Goal: Information Seeking & Learning: Find specific fact

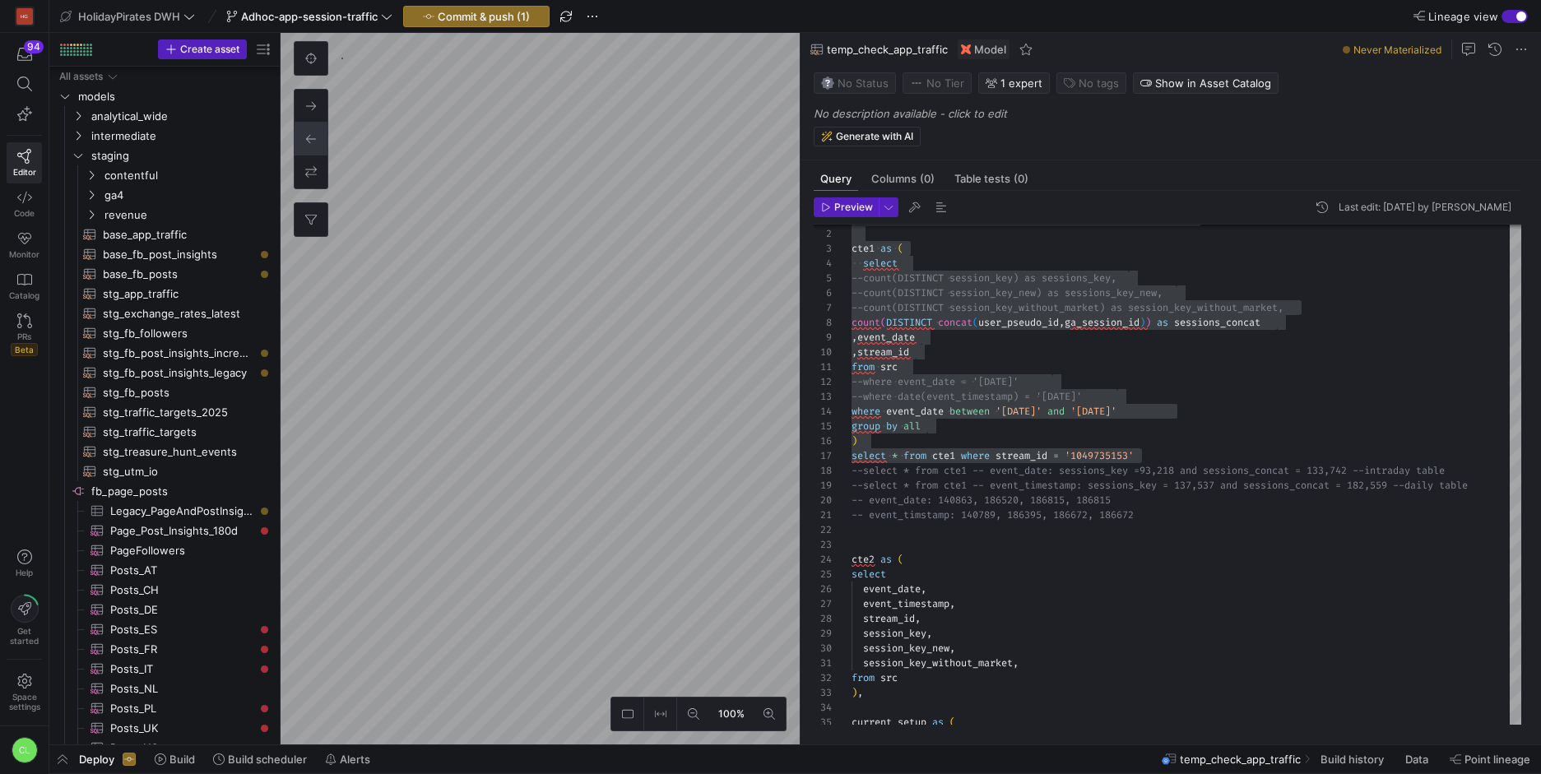
scroll to position [151, 0]
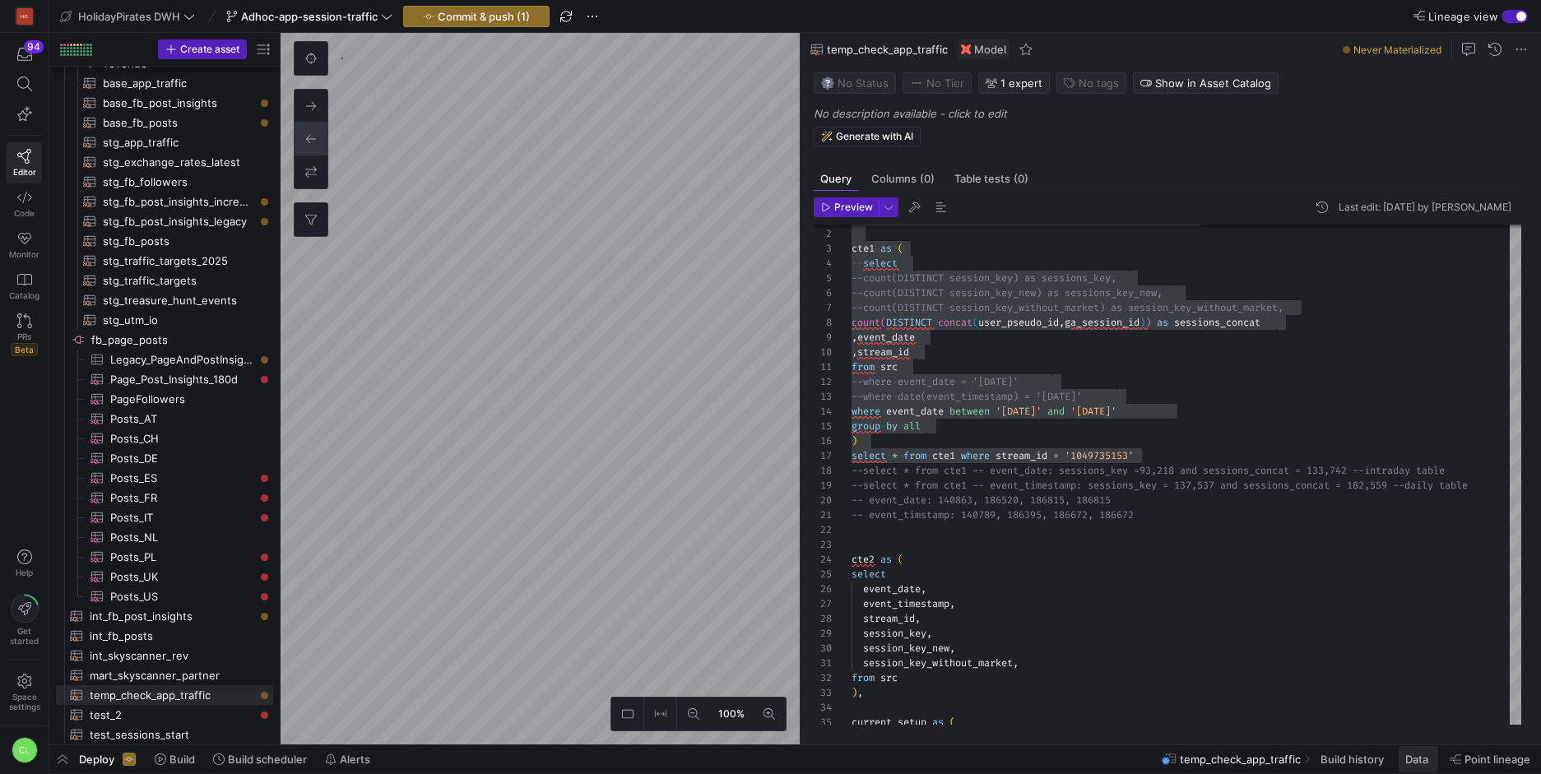
click at [1417, 759] on span "Data" at bounding box center [1416, 759] width 23 height 13
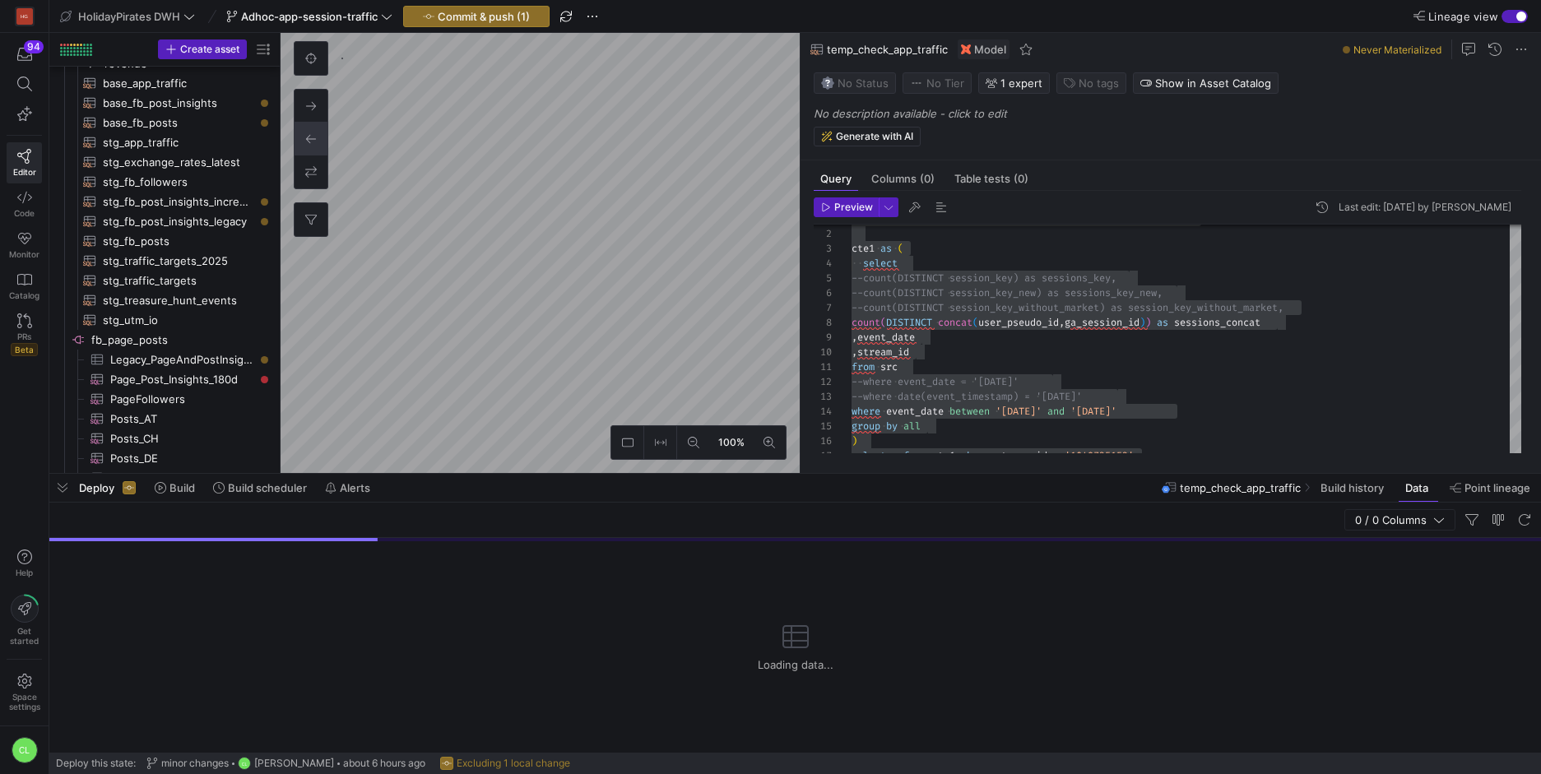
click at [1095, 503] on div "0 / 0 Columns" at bounding box center [795, 520] width 1492 height 35
click at [738, 490] on div "Deploy Build Build scheduler Alerts temp_check_app_traffic Build history Data P…" at bounding box center [795, 488] width 1492 height 28
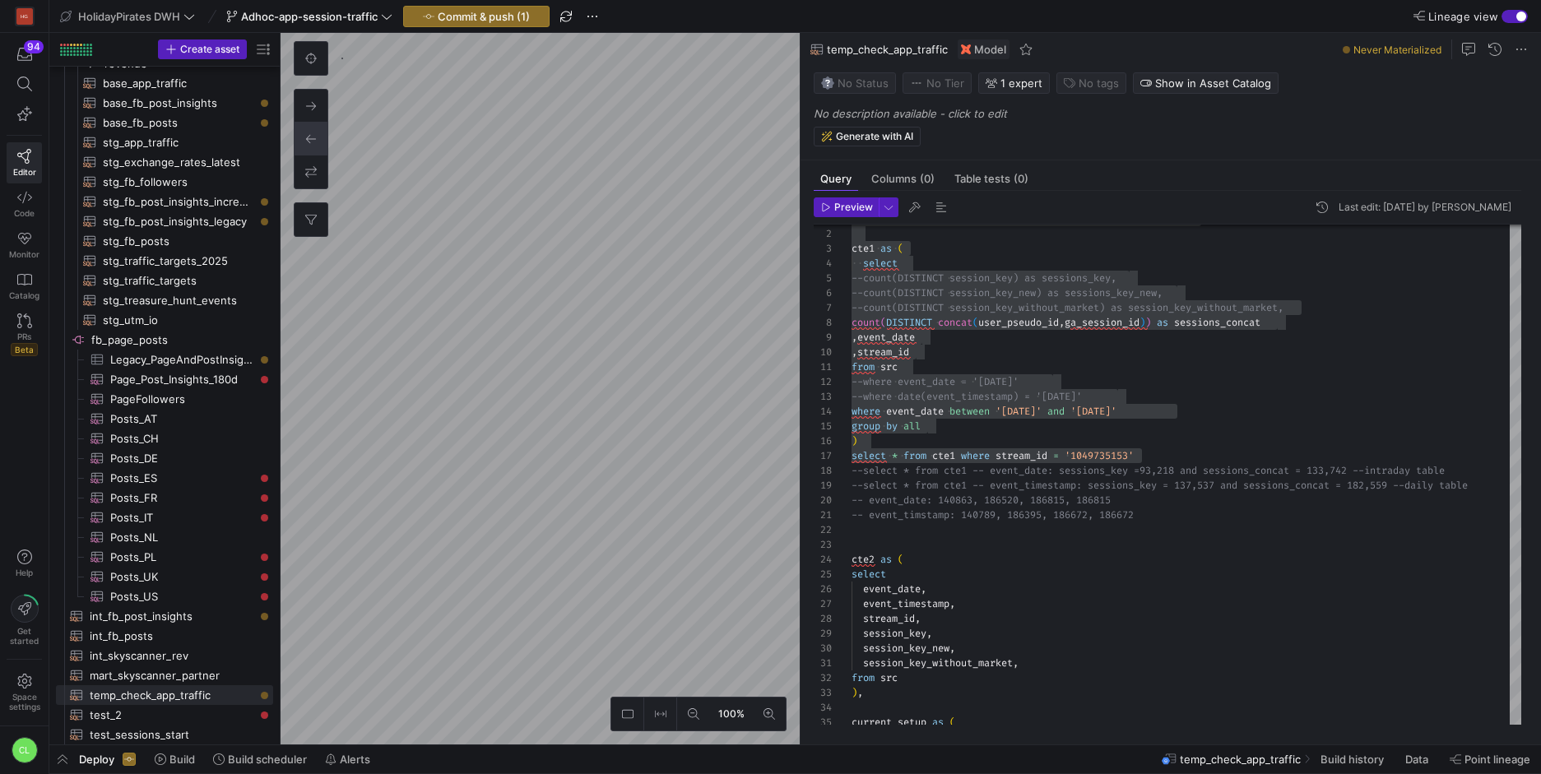
type textarea "{{ config(materialized='table') }} WITH base_contentful AS ( select * from {{ r…"
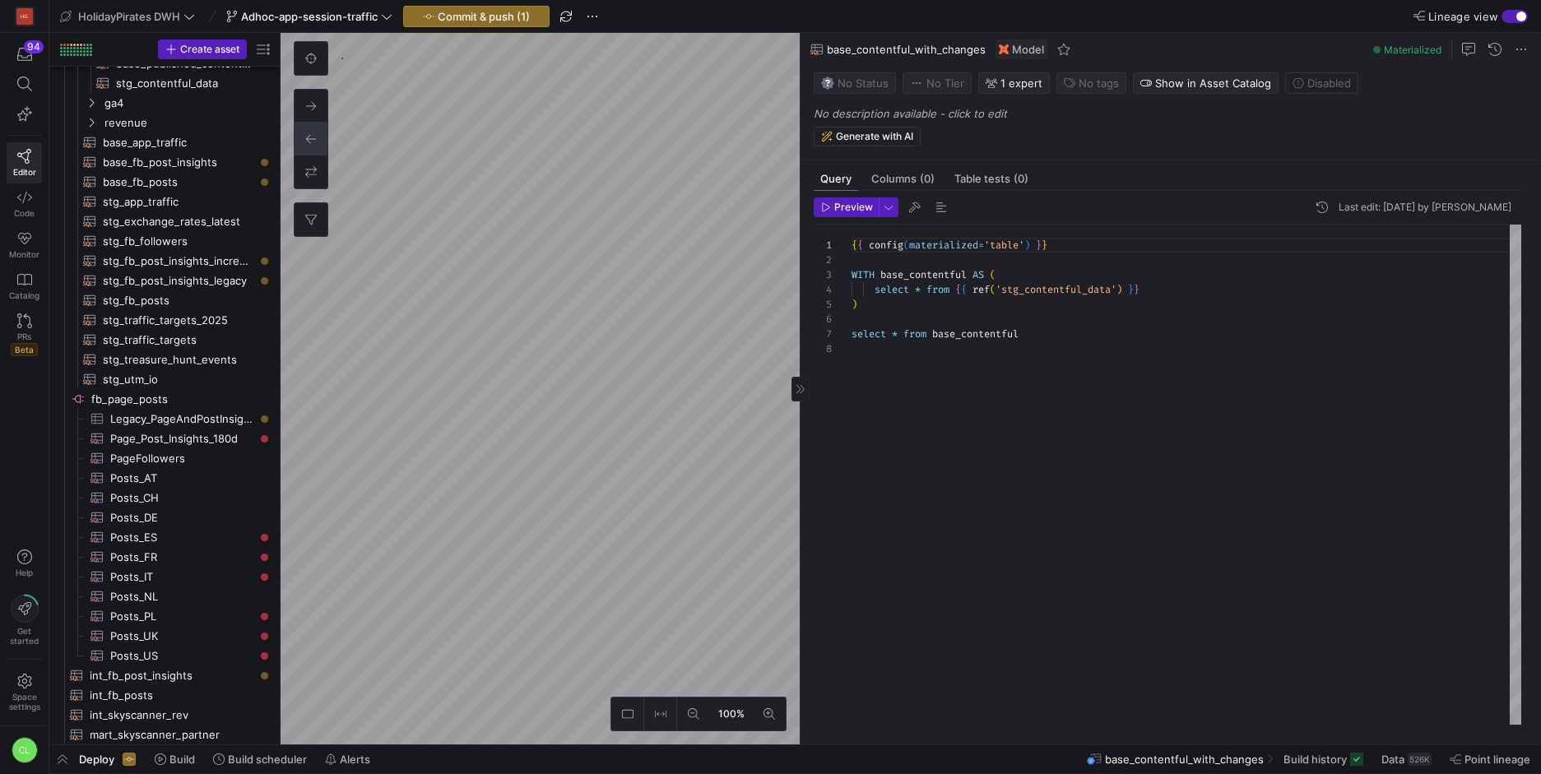
scroll to position [118, 0]
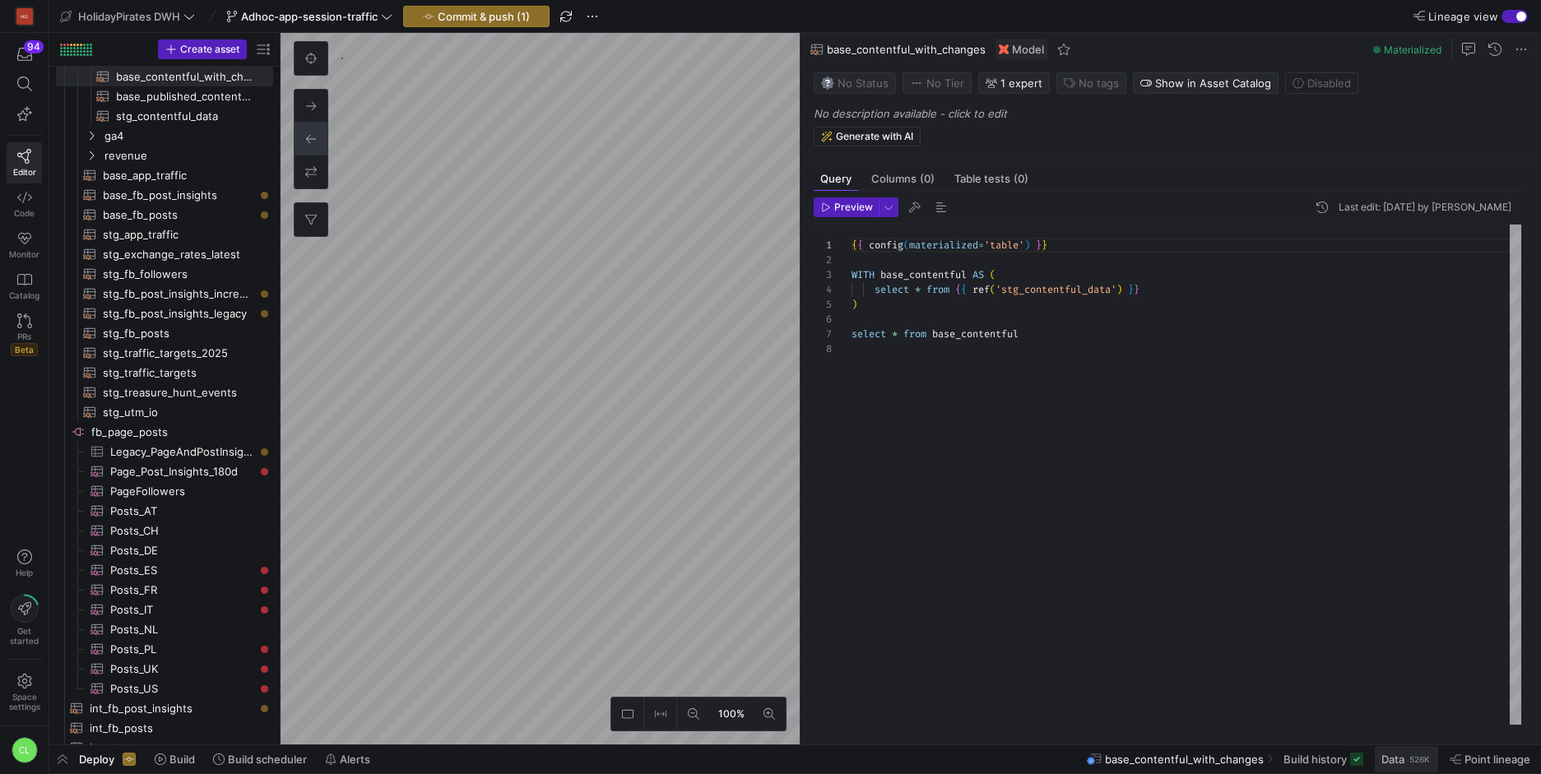
click at [1421, 760] on div "526K" at bounding box center [1420, 759] width 24 height 13
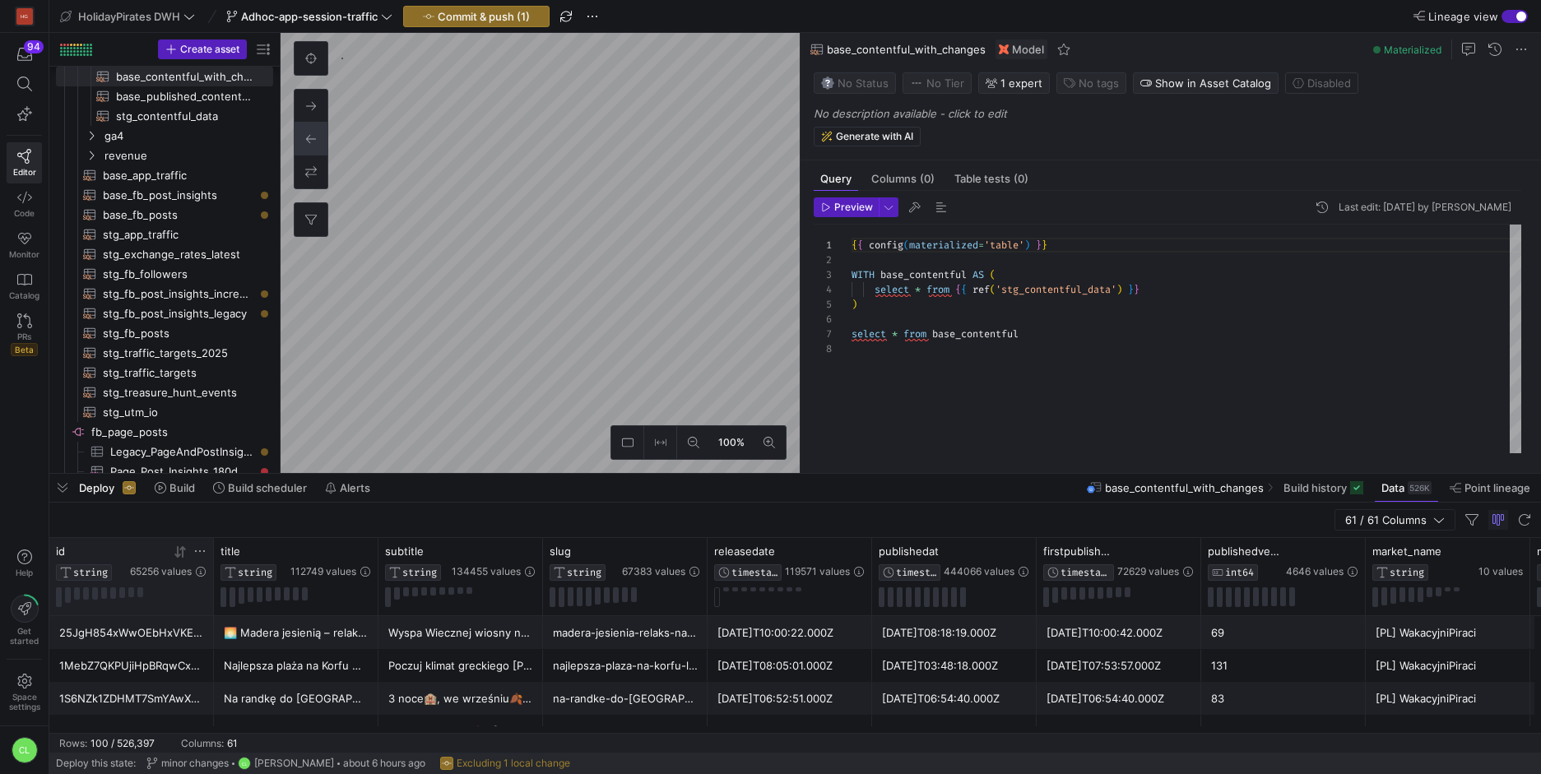
click at [197, 554] on icon at bounding box center [199, 551] width 13 height 13
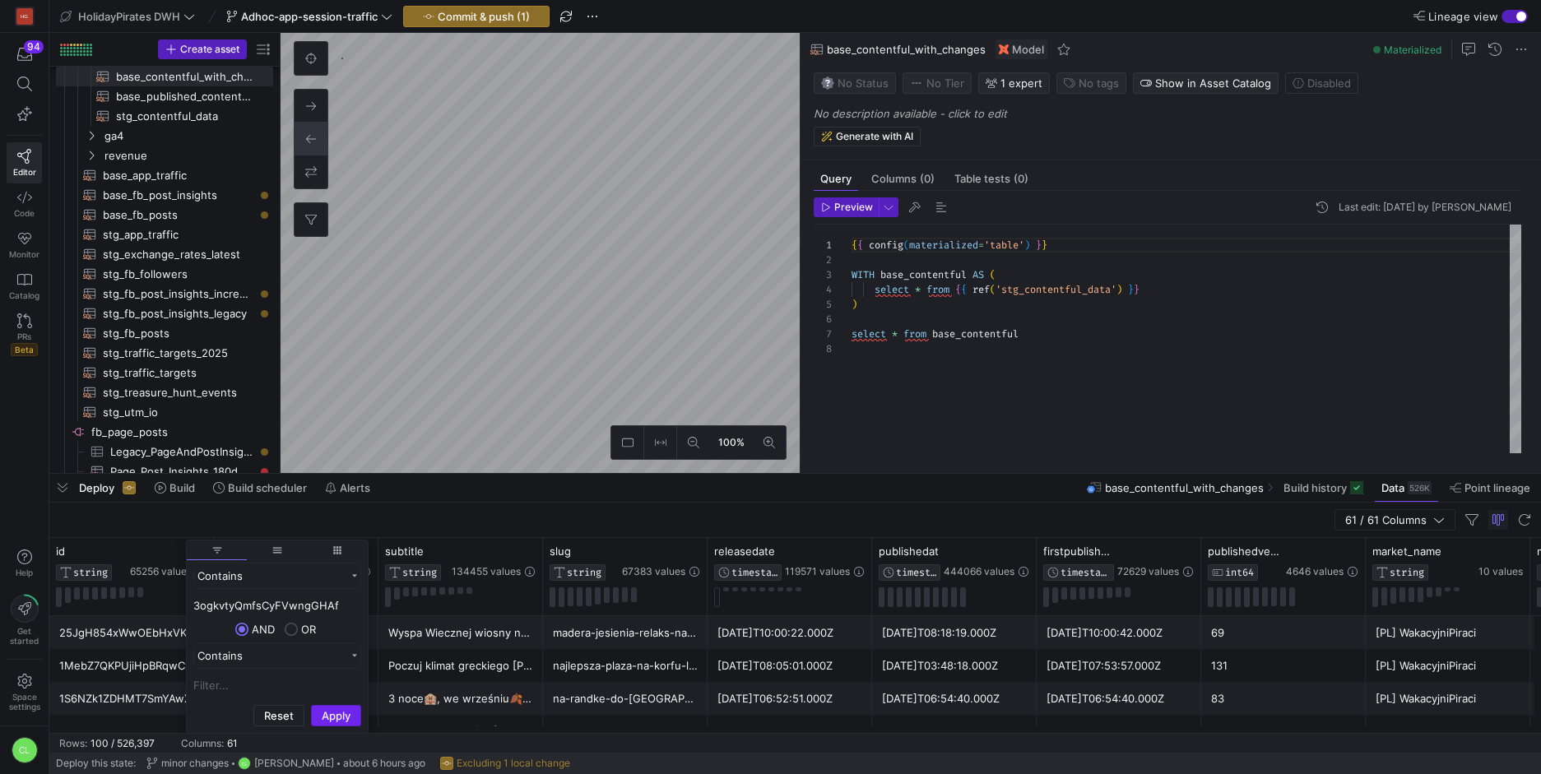
type input "3ogkvtyQmfsCyFVwngGHAf"
click at [335, 711] on button "Apply" at bounding box center [336, 715] width 50 height 21
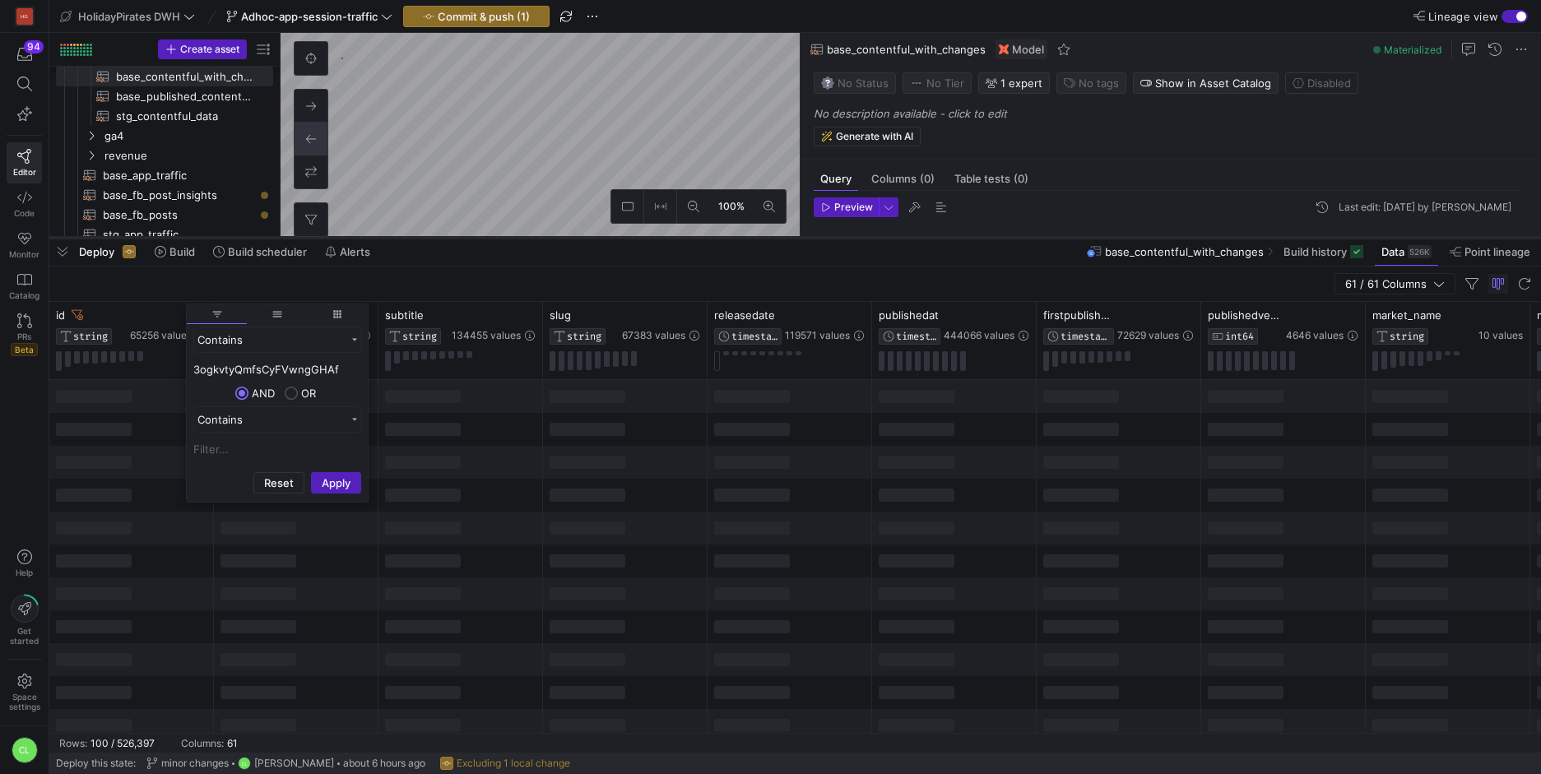
drag, startPoint x: 637, startPoint y: 474, endPoint x: 675, endPoint y: 233, distance: 244.0
click at [675, 235] on div at bounding box center [795, 238] width 1492 height 7
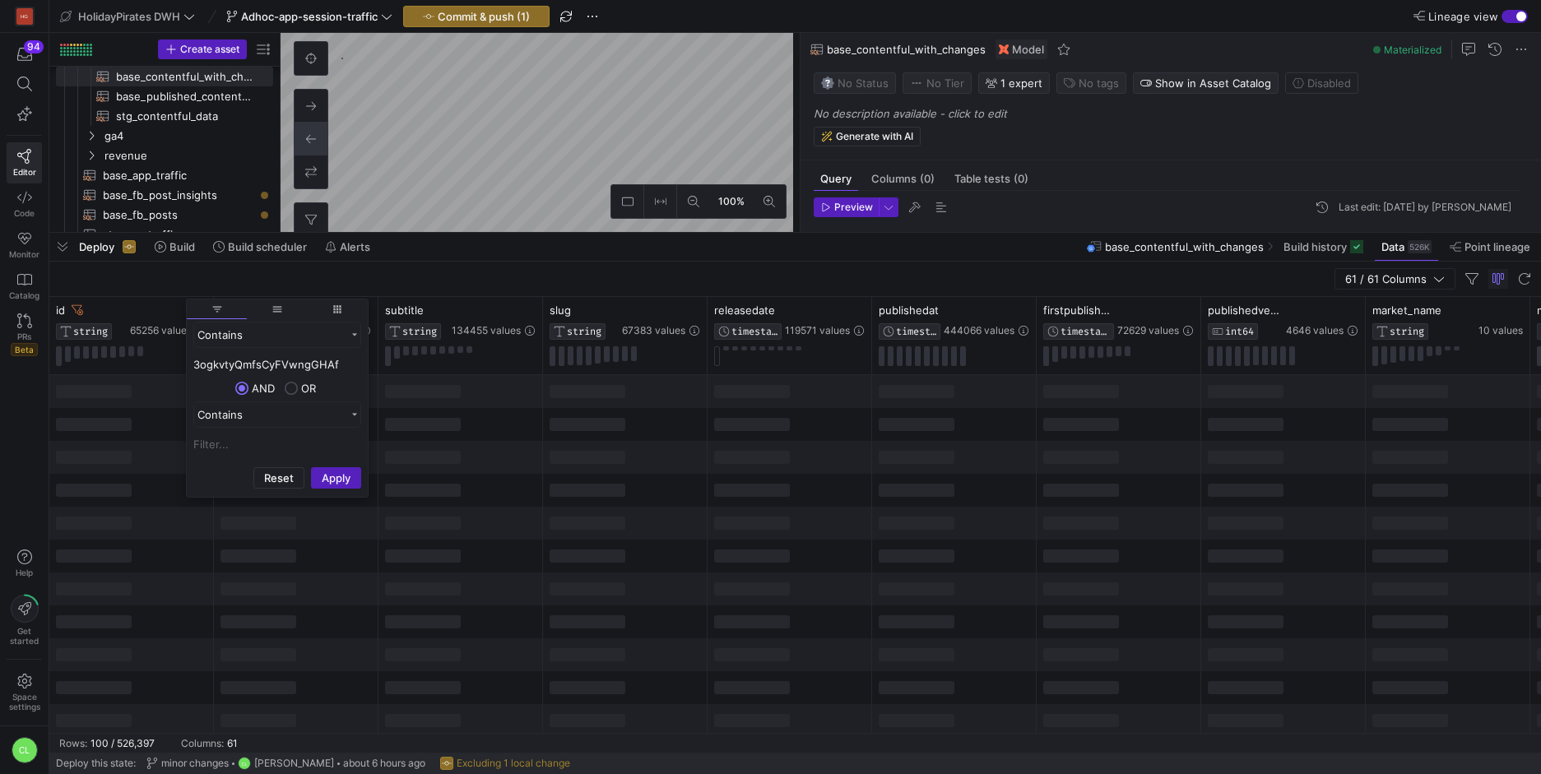
click at [498, 482] on div at bounding box center [460, 490] width 165 height 33
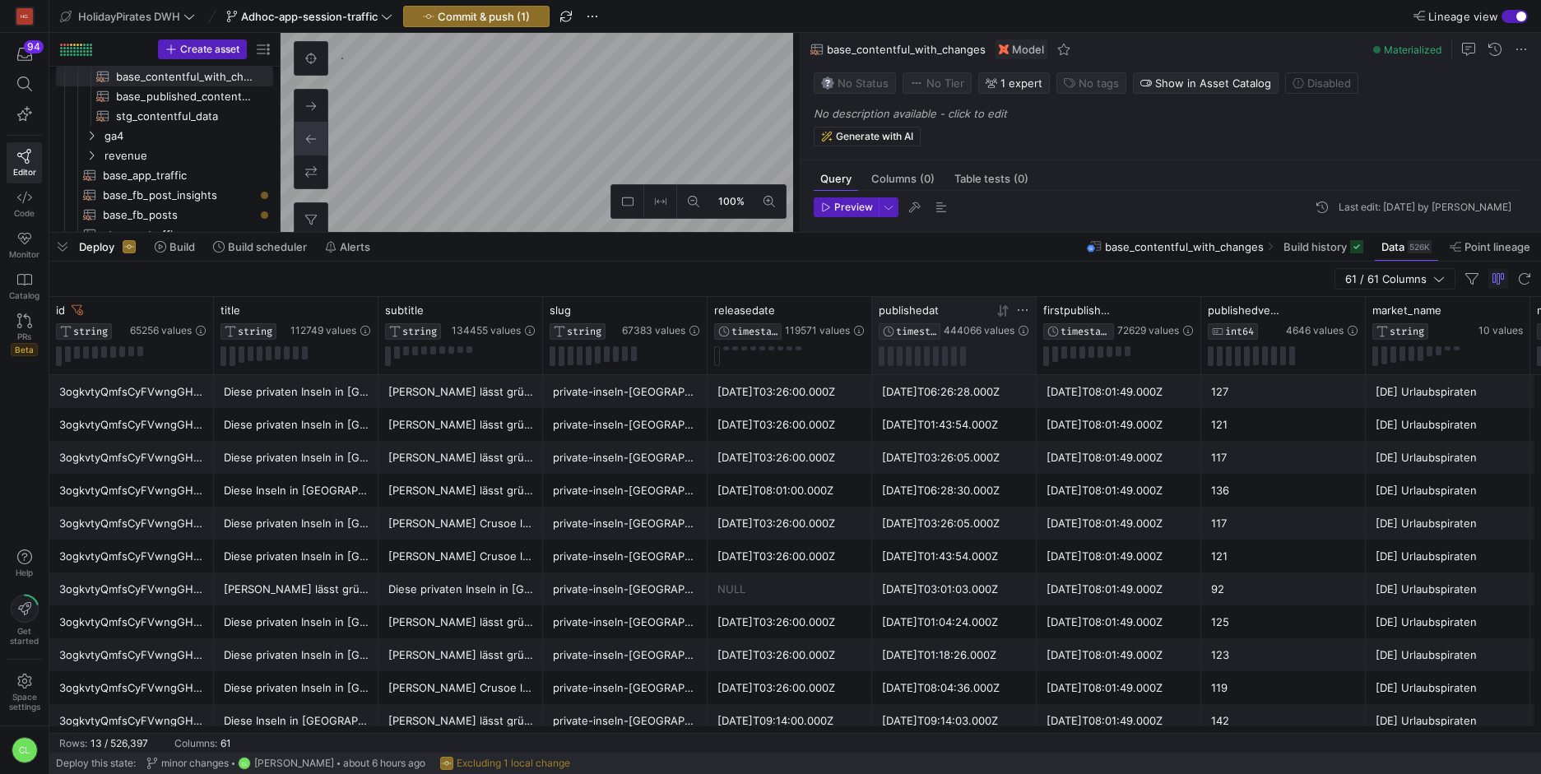
click at [1005, 313] on icon at bounding box center [1005, 310] width 6 height 12
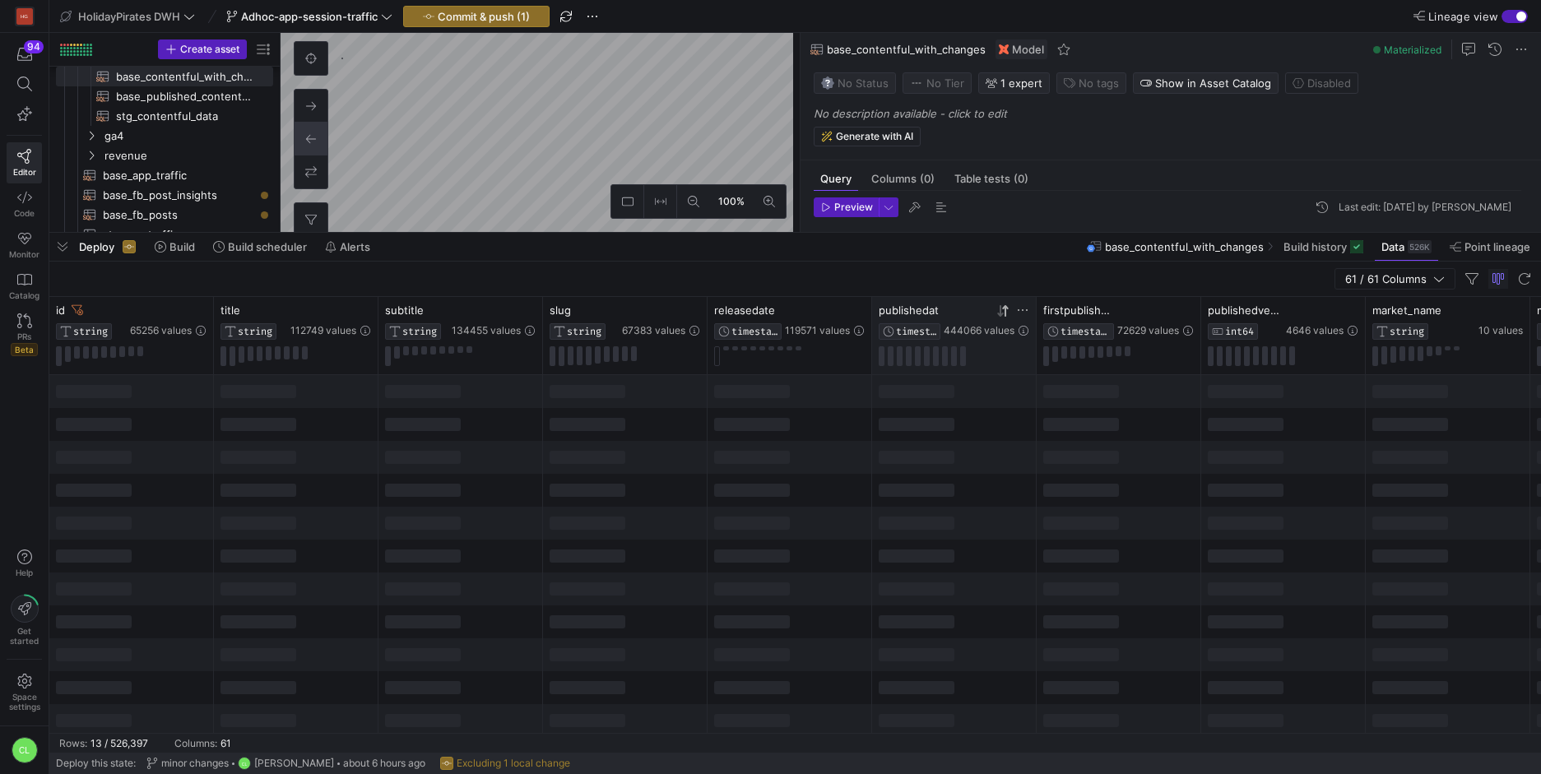
click at [1005, 313] on icon at bounding box center [1005, 310] width 6 height 12
click at [987, 545] on div at bounding box center [954, 556] width 165 height 33
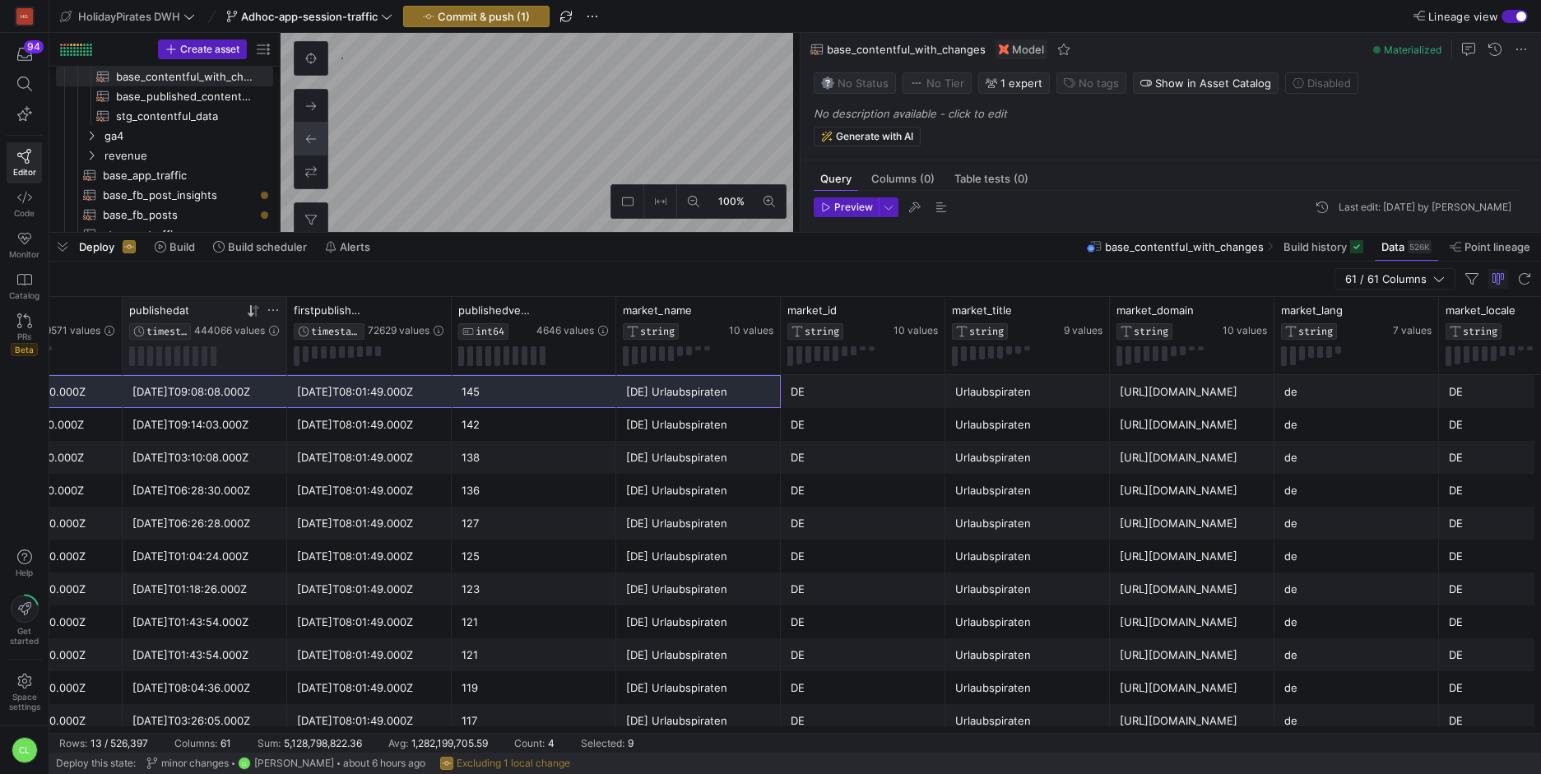
scroll to position [0, 752]
drag, startPoint x: 160, startPoint y: 399, endPoint x: 819, endPoint y: 399, distance: 658.2
click at [130, 396] on div "[DATE]T09:08:08.000Z" at bounding box center [202, 392] width 145 height 32
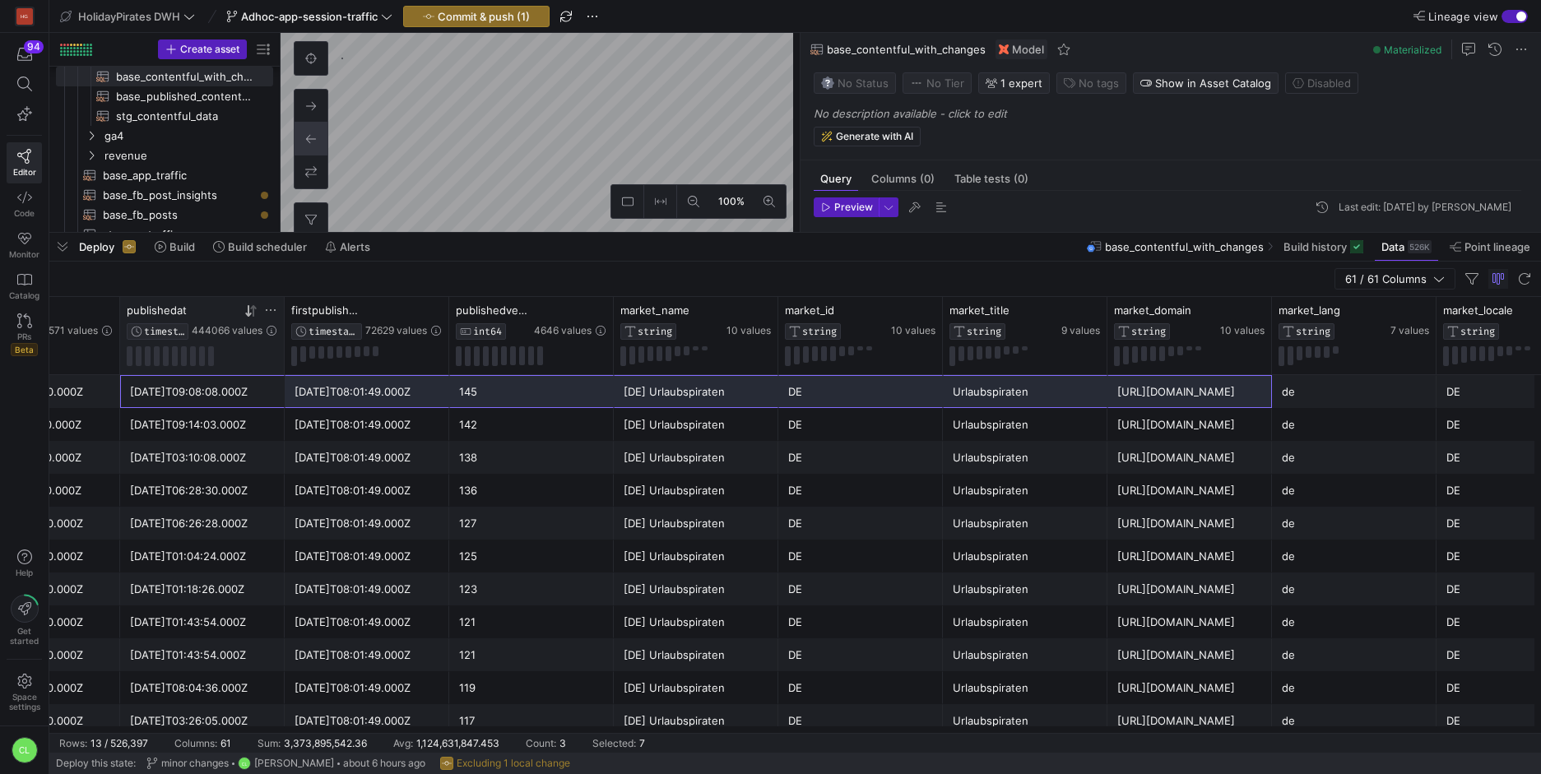
drag, startPoint x: 130, startPoint y: 396, endPoint x: 1138, endPoint y: 398, distance: 1007.9
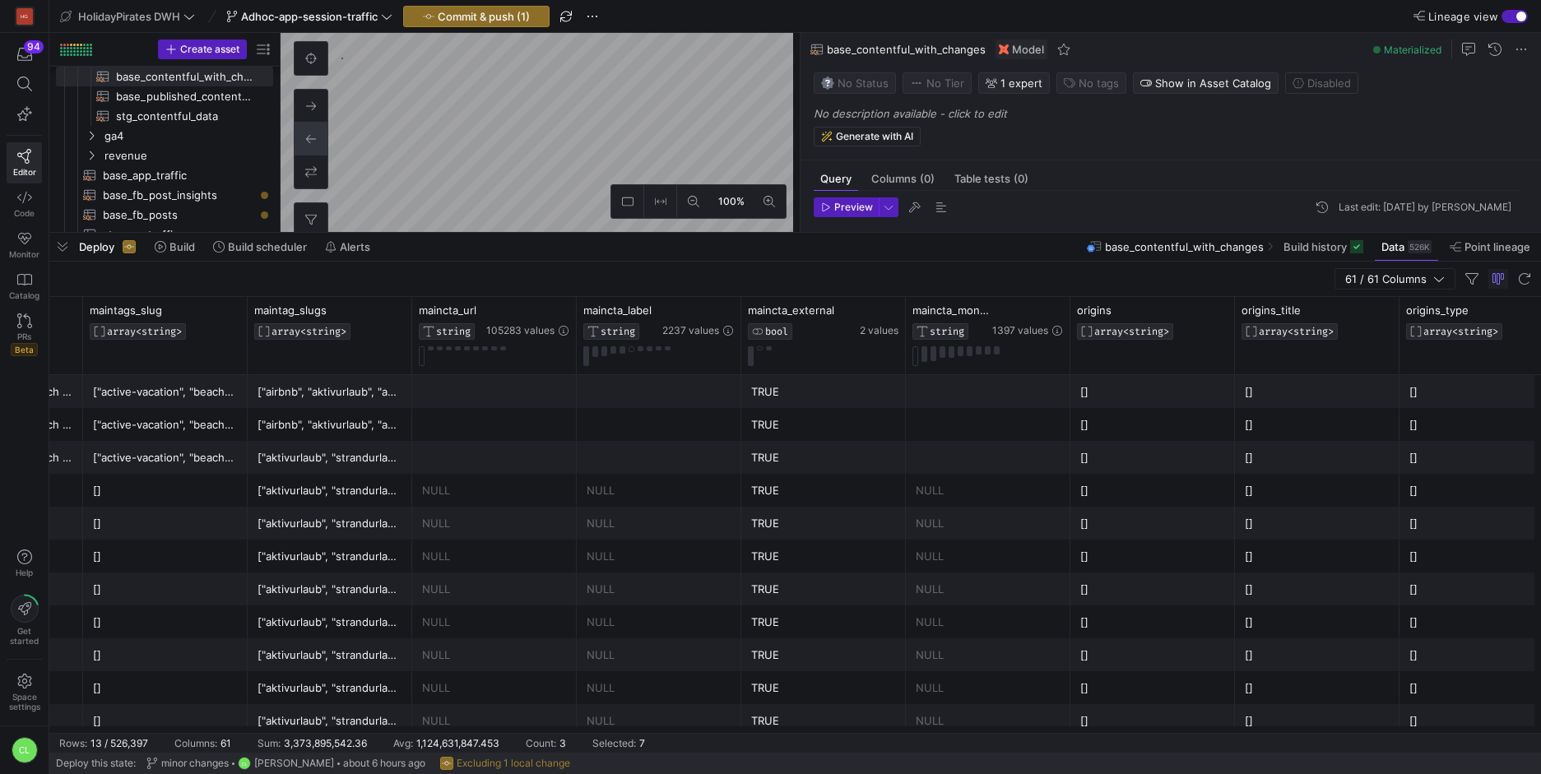
scroll to position [0, 5725]
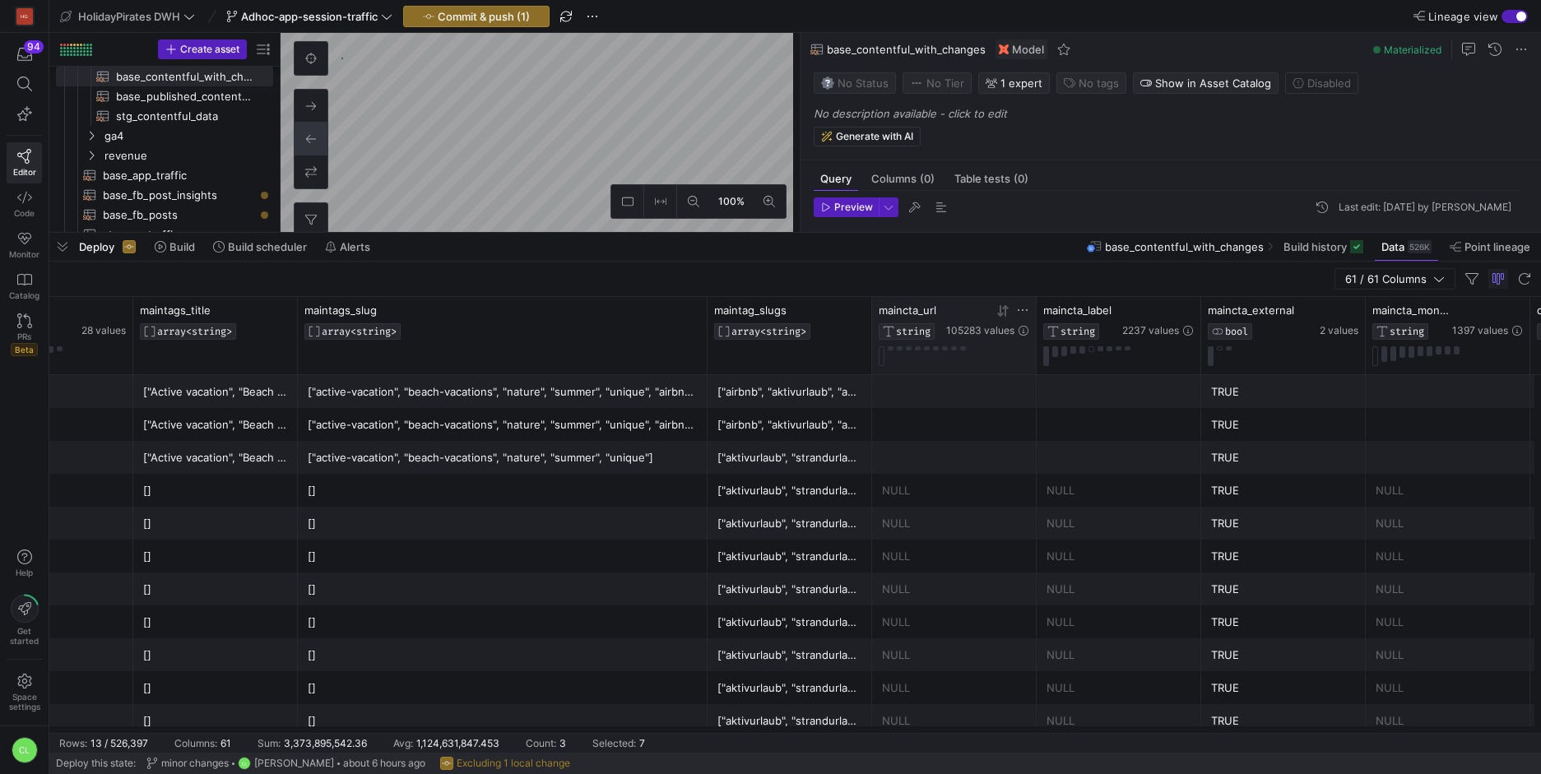
drag, startPoint x: 459, startPoint y: 313, endPoint x: 961, endPoint y: 318, distance: 501.9
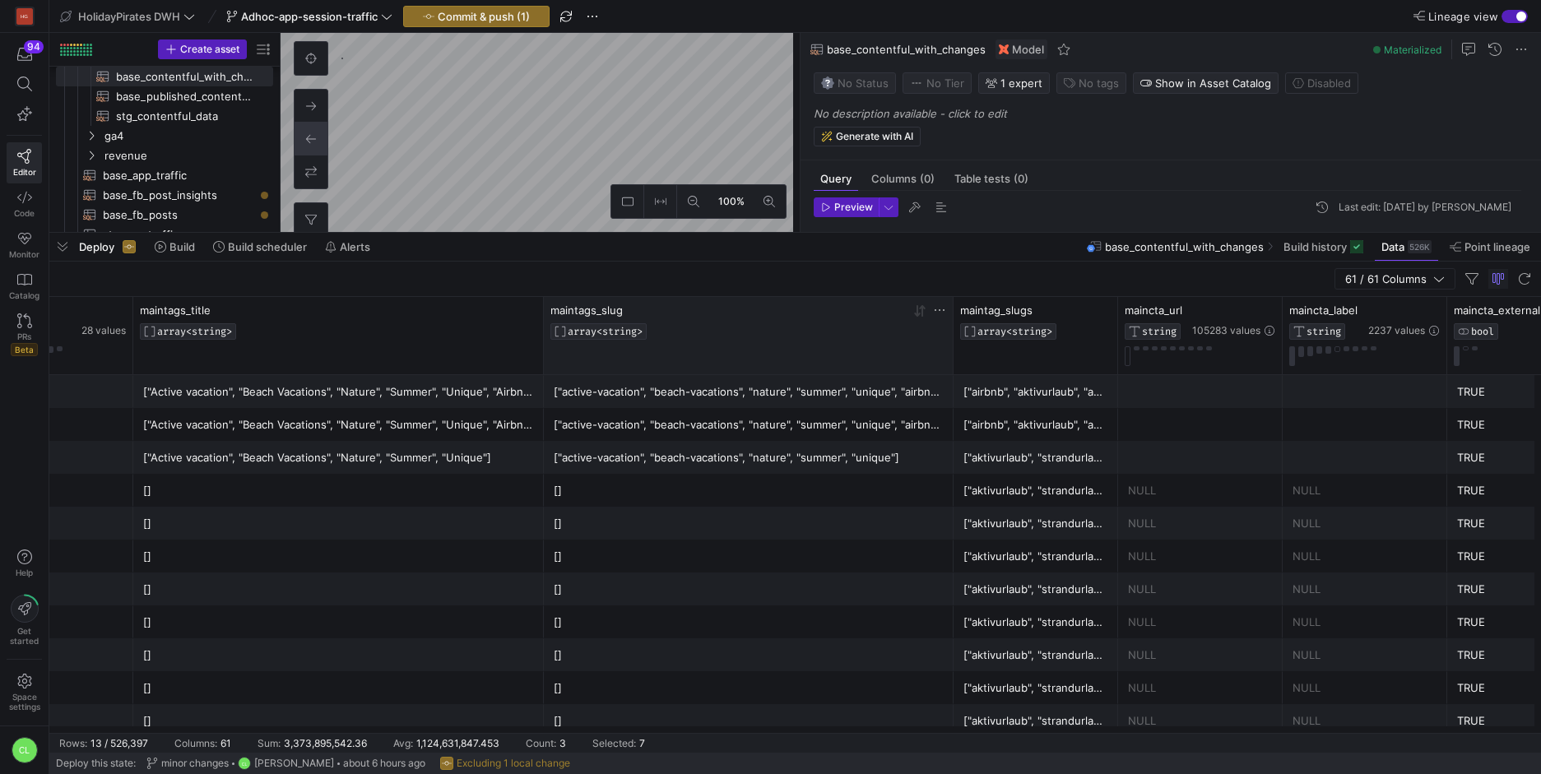
drag, startPoint x: 294, startPoint y: 313, endPoint x: 564, endPoint y: 305, distance: 270.0
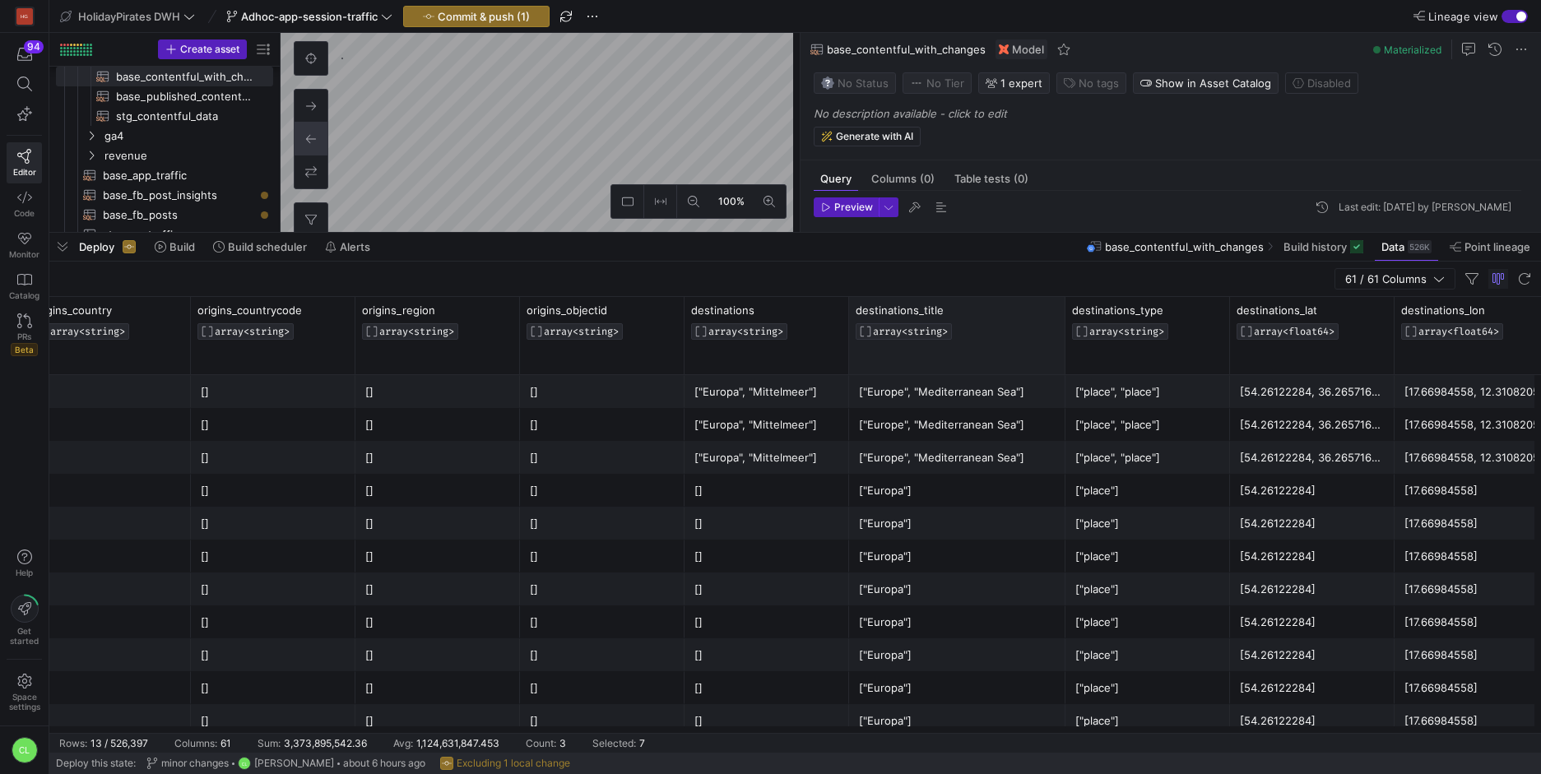
drag, startPoint x: 1011, startPoint y: 314, endPoint x: 1063, endPoint y: 315, distance: 51.8
click at [1063, 315] on div at bounding box center [1064, 335] width 7 height 77
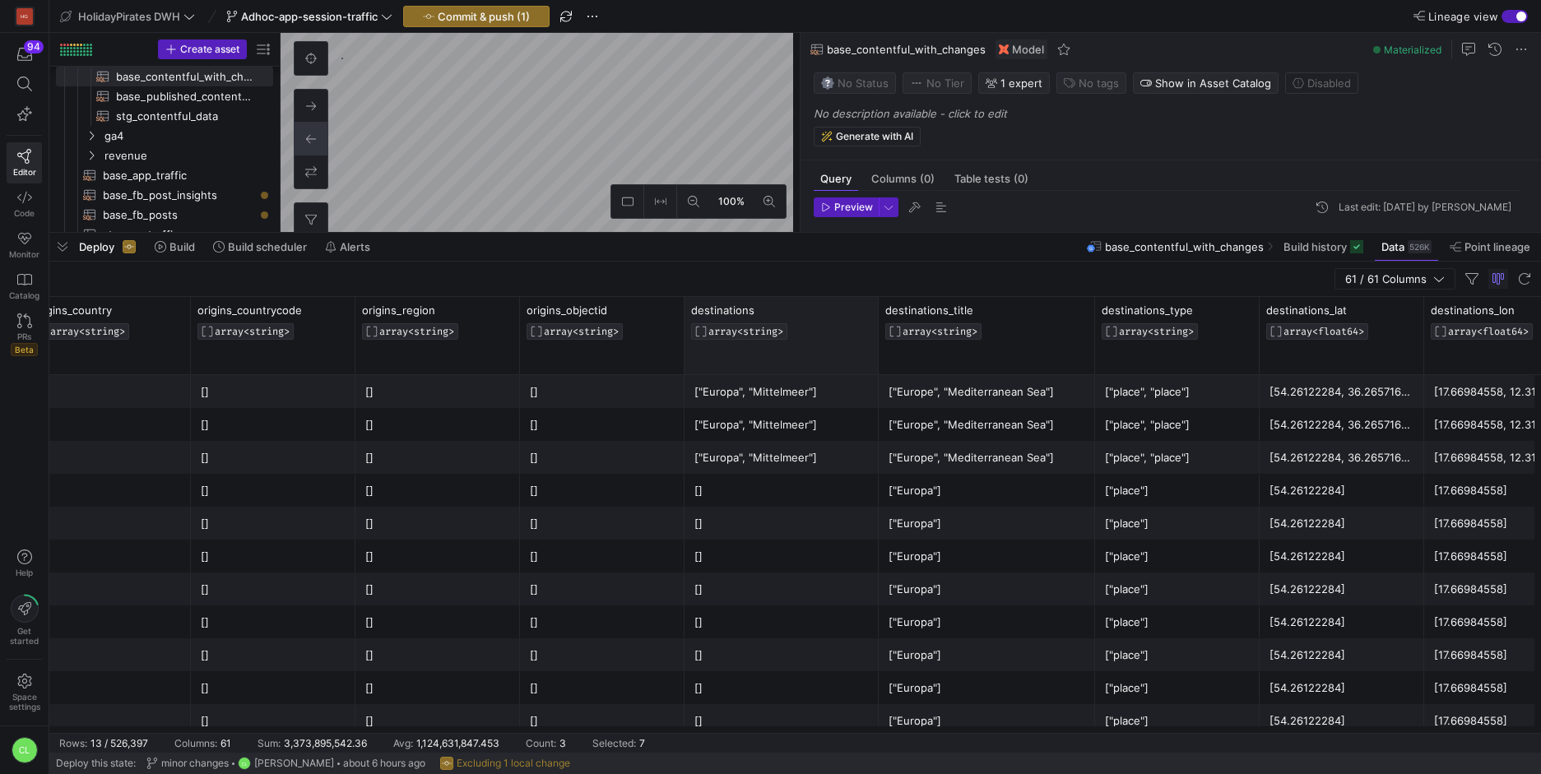
drag, startPoint x: 847, startPoint y: 313, endPoint x: 877, endPoint y: 312, distance: 29.7
click at [877, 312] on div at bounding box center [878, 335] width 7 height 77
